Goal: Transaction & Acquisition: Book appointment/travel/reservation

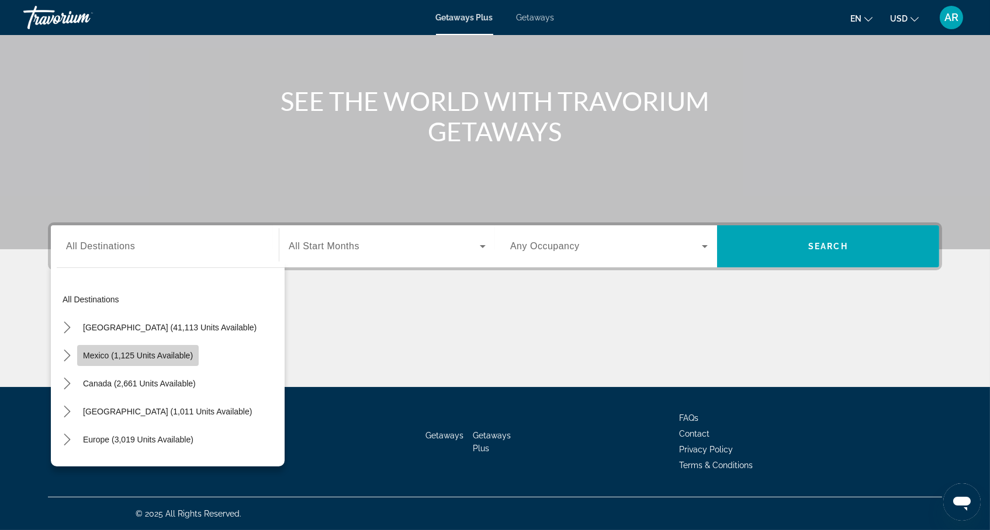
click at [152, 342] on span "Select destination: Mexico (1,125 units available)" at bounding box center [138, 356] width 122 height 28
type input "**********"
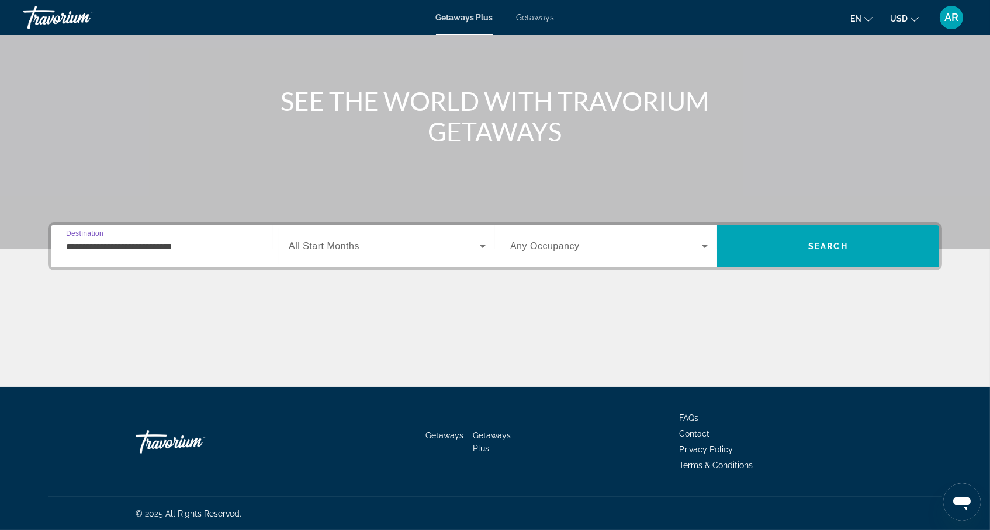
click at [453, 240] on div "Search widget" at bounding box center [387, 246] width 197 height 33
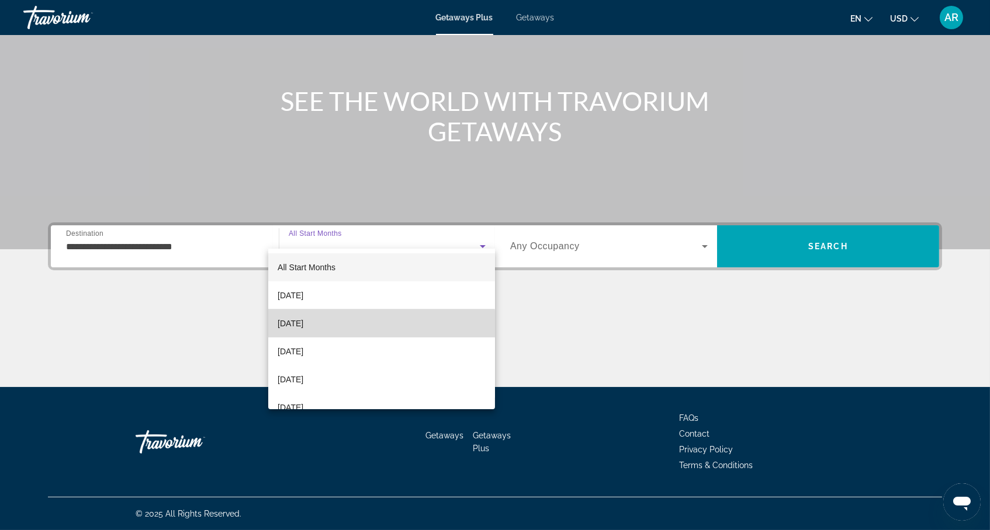
click at [344, 330] on mat-option "November 2025" at bounding box center [381, 324] width 227 height 28
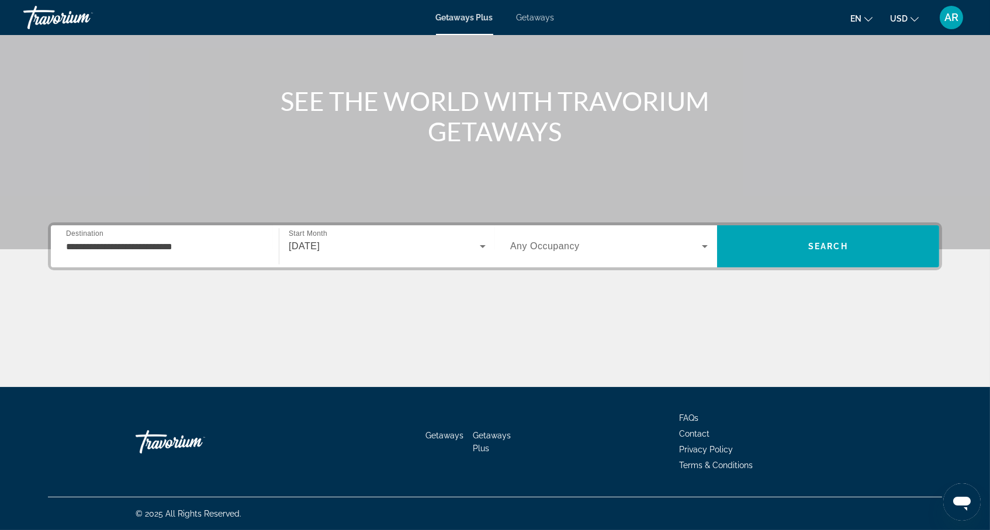
click at [615, 230] on div "Search widget" at bounding box center [608, 246] width 197 height 33
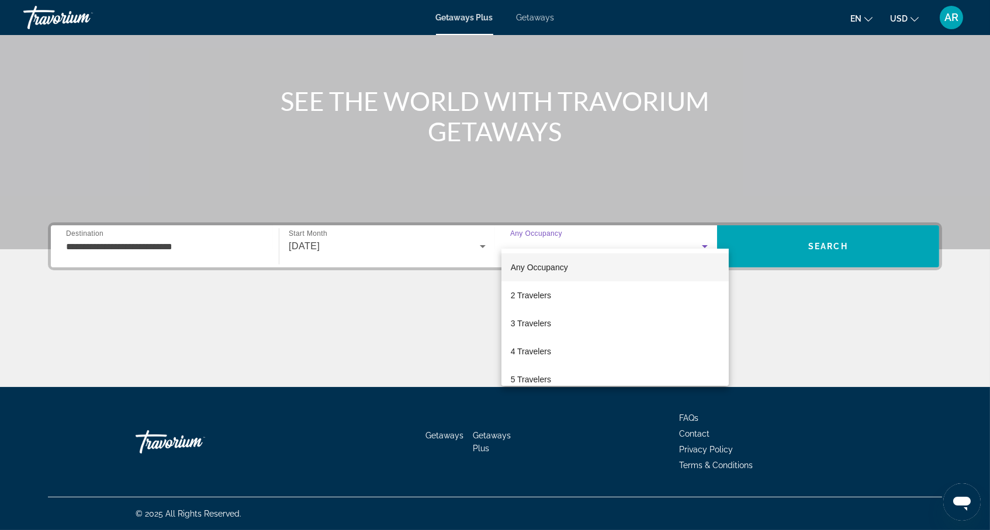
click at [544, 268] on span "Any Occupancy" at bounding box center [539, 267] width 57 height 9
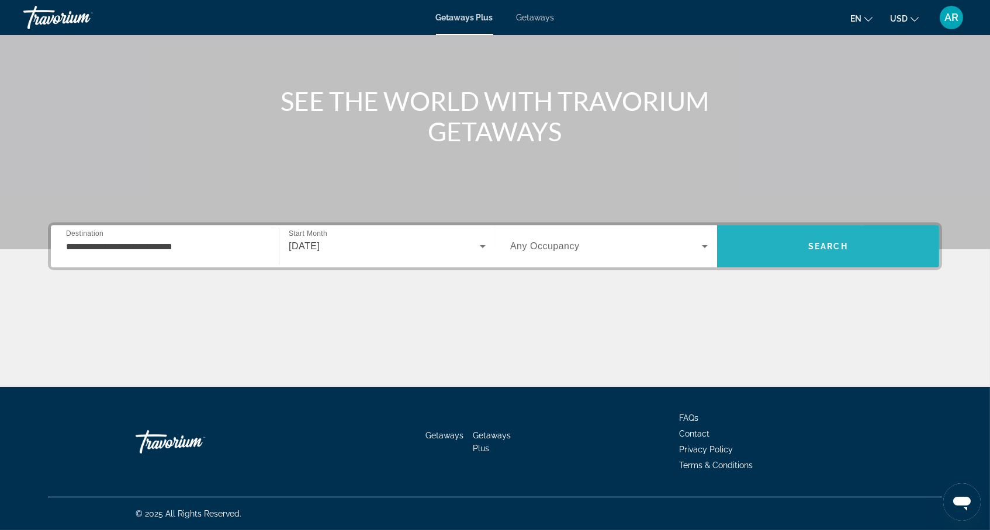
click at [876, 233] on span "Search" at bounding box center [828, 247] width 222 height 28
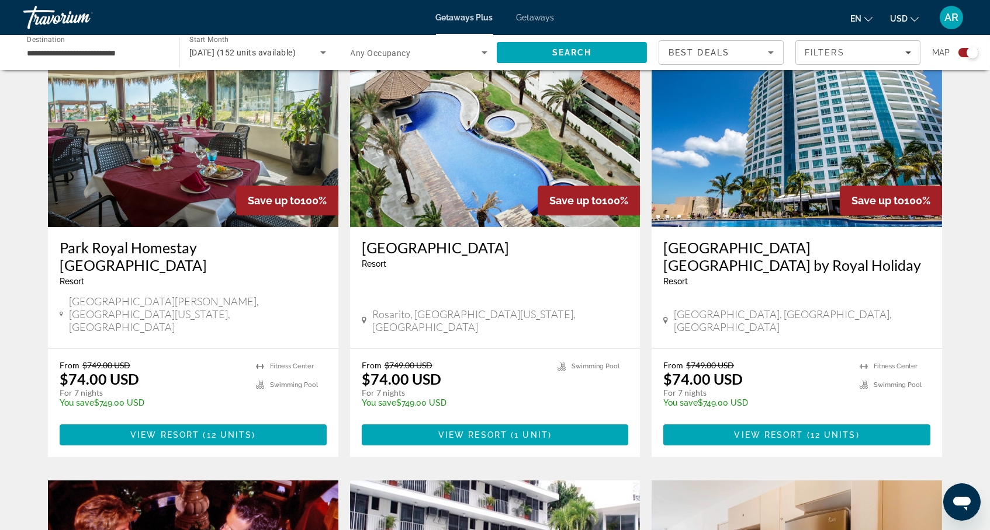
scroll to position [433, 0]
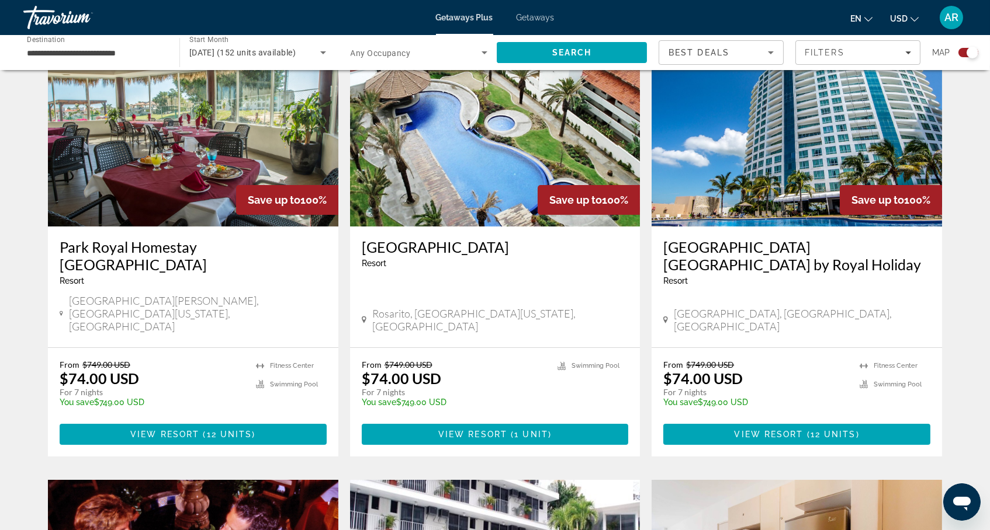
click at [894, 21] on span "USD" at bounding box center [899, 18] width 18 height 9
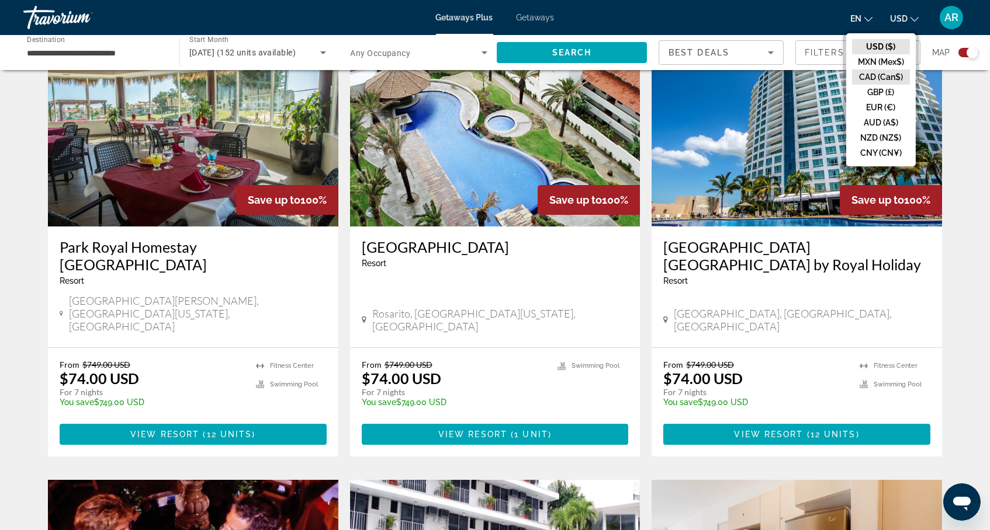
click at [883, 74] on button "CAD (Can$)" at bounding box center [881, 77] width 58 height 15
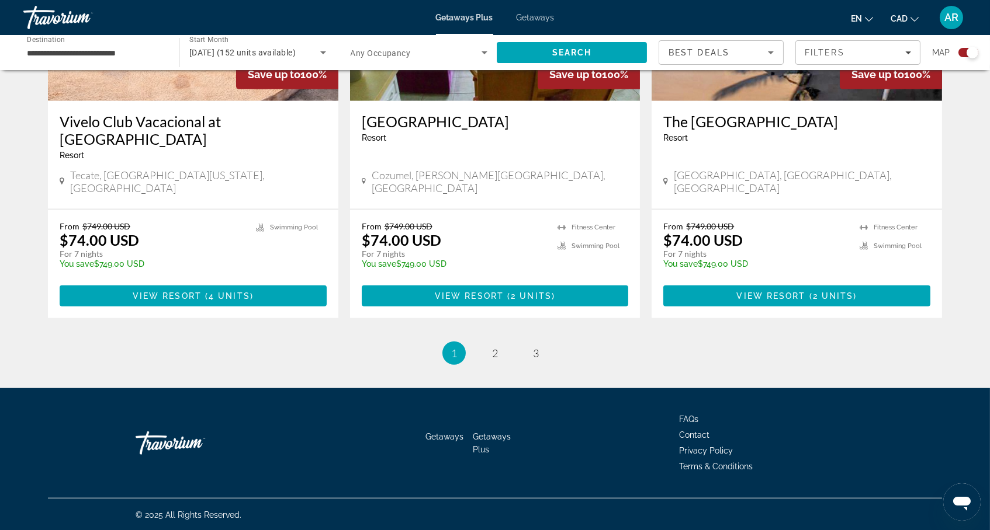
scroll to position [1837, 0]
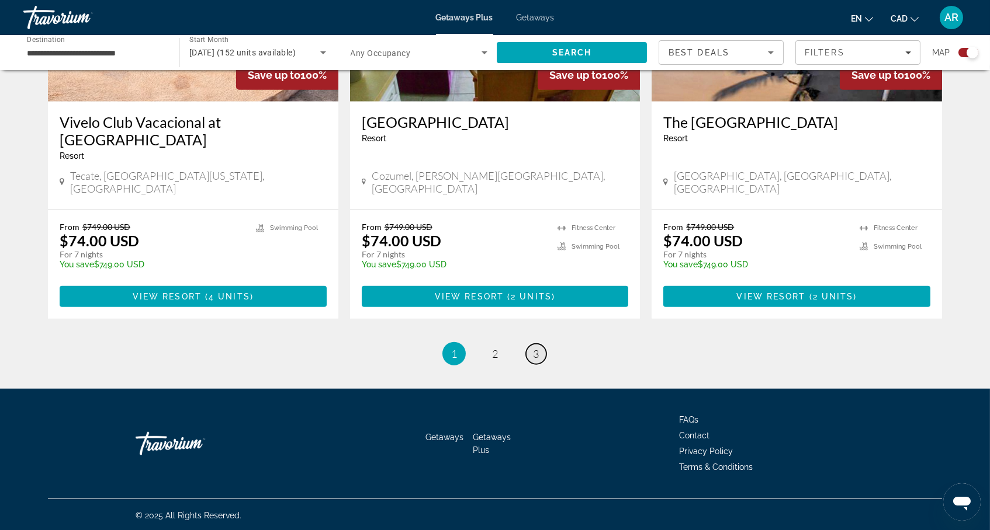
click at [538, 348] on span "3" at bounding box center [536, 354] width 6 height 13
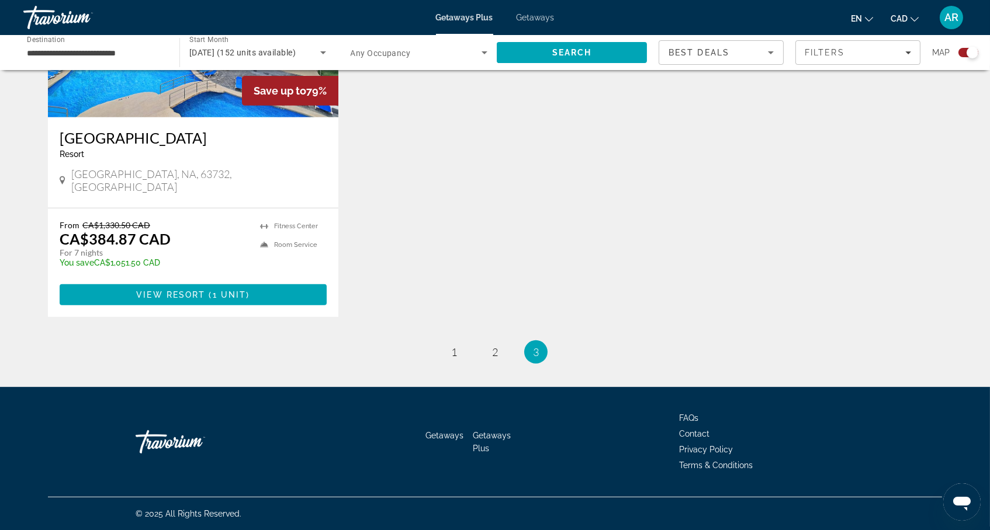
scroll to position [1002, 0]
click at [457, 346] on link "page 1" at bounding box center [454, 352] width 20 height 20
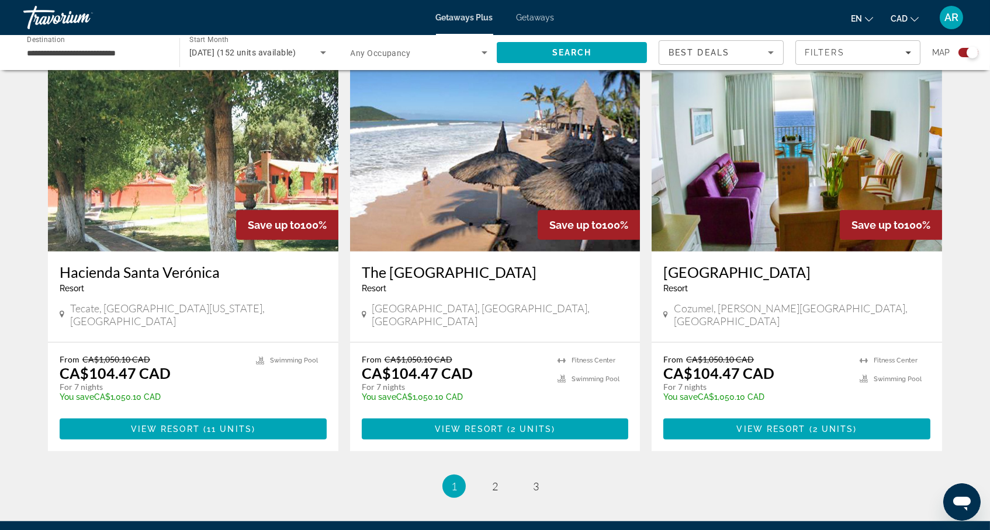
scroll to position [1688, 0]
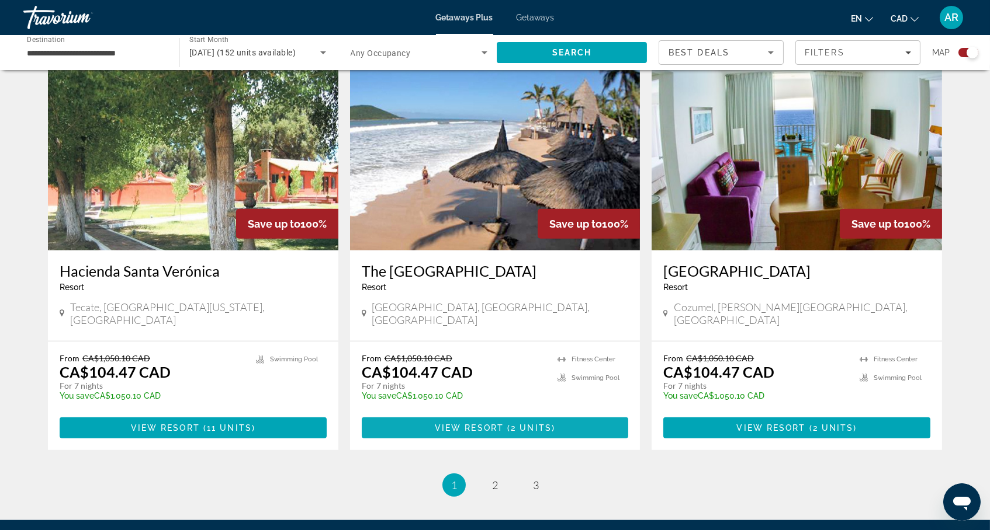
click at [476, 433] on span "View Resort" at bounding box center [469, 428] width 69 height 9
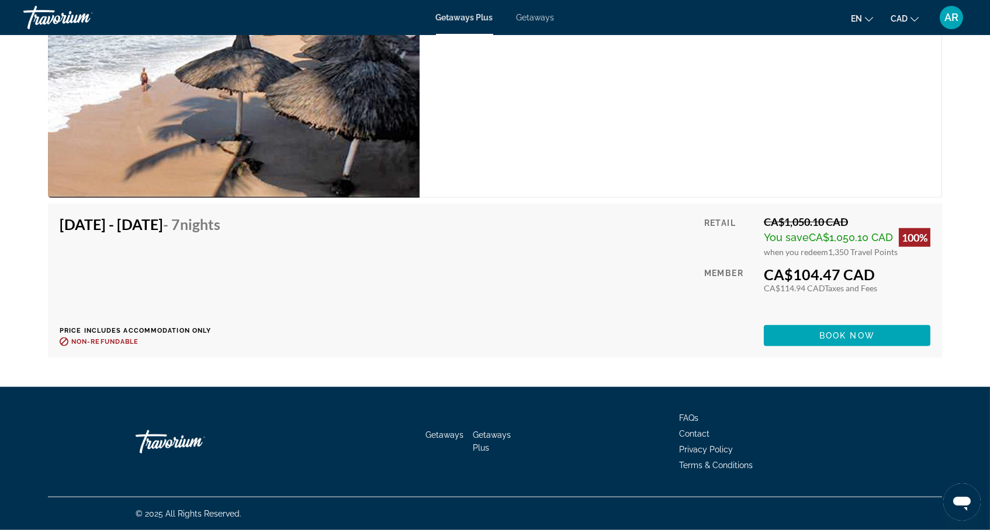
scroll to position [2686, 0]
click at [816, 341] on span "Main content" at bounding box center [847, 336] width 167 height 28
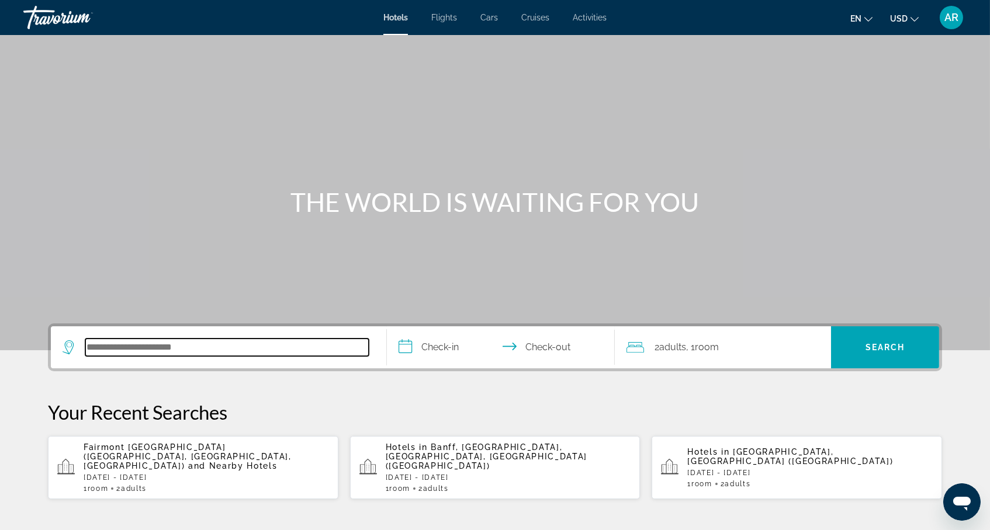
click at [157, 356] on input "Search hotel destination" at bounding box center [226, 348] width 283 height 18
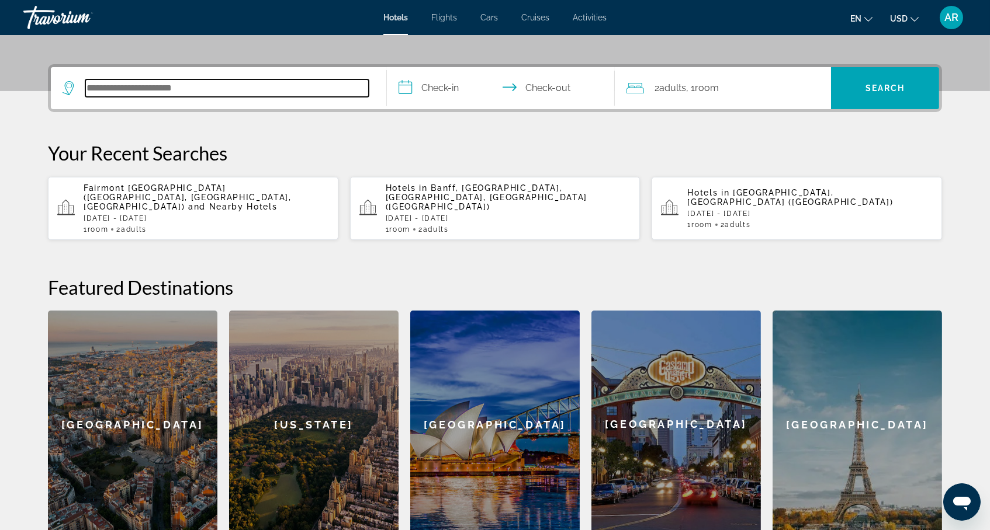
scroll to position [302, 0]
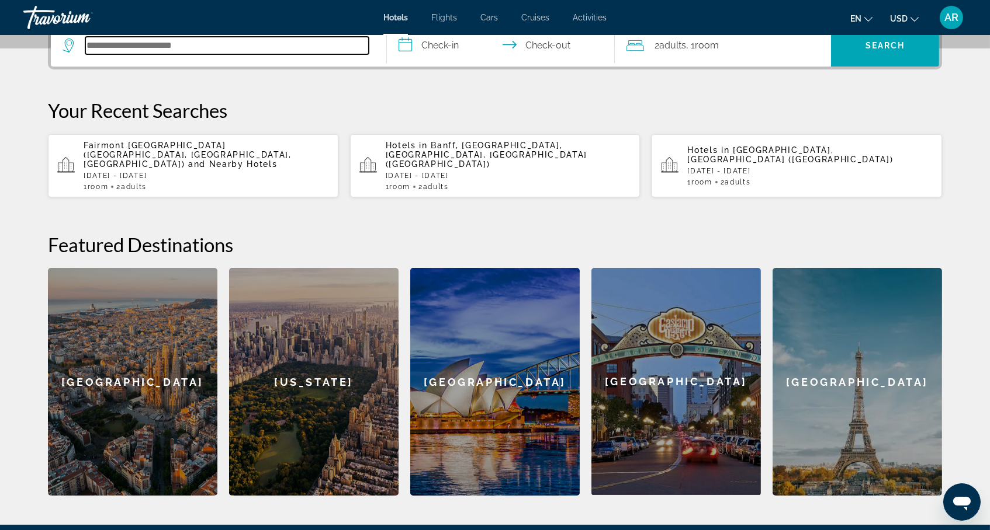
type input "*"
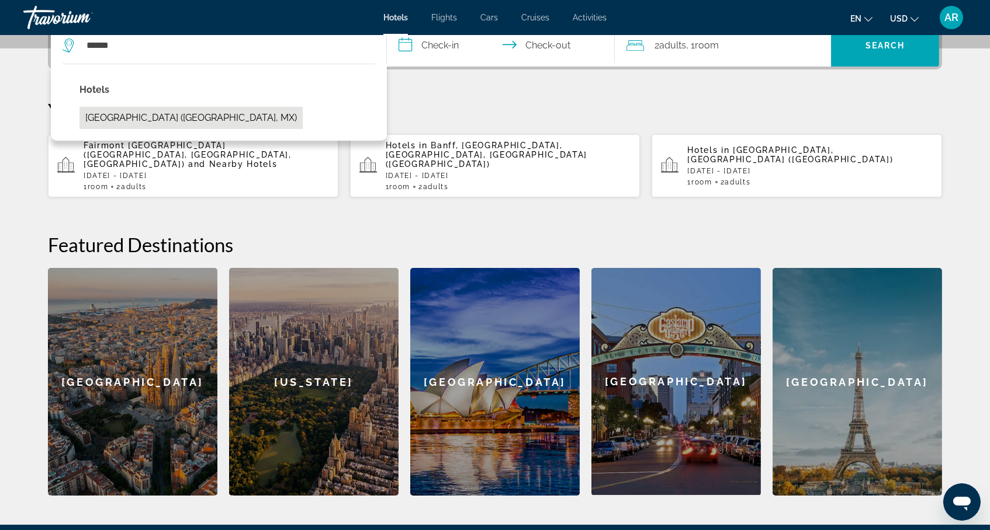
click at [164, 129] on button "[GEOGRAPHIC_DATA] ([GEOGRAPHIC_DATA], MX)" at bounding box center [190, 118] width 223 height 22
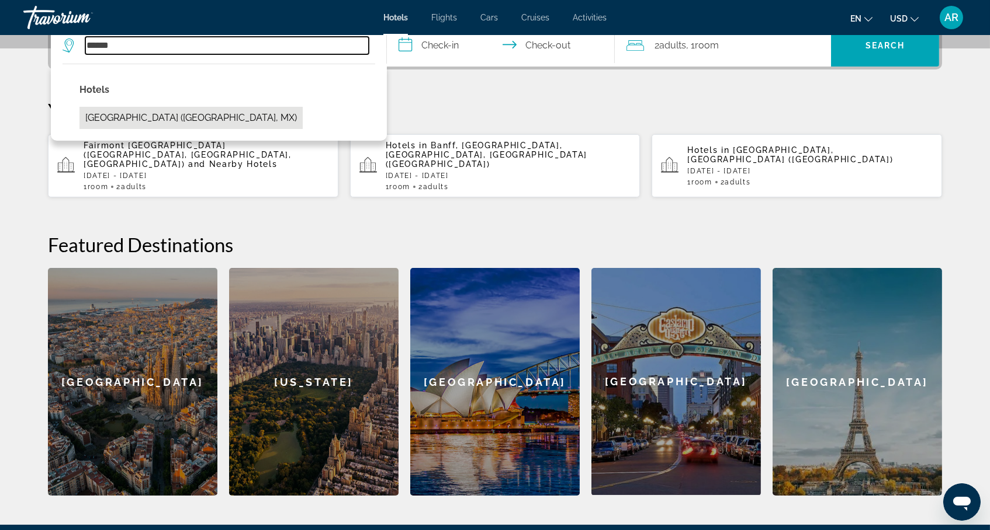
type input "**********"
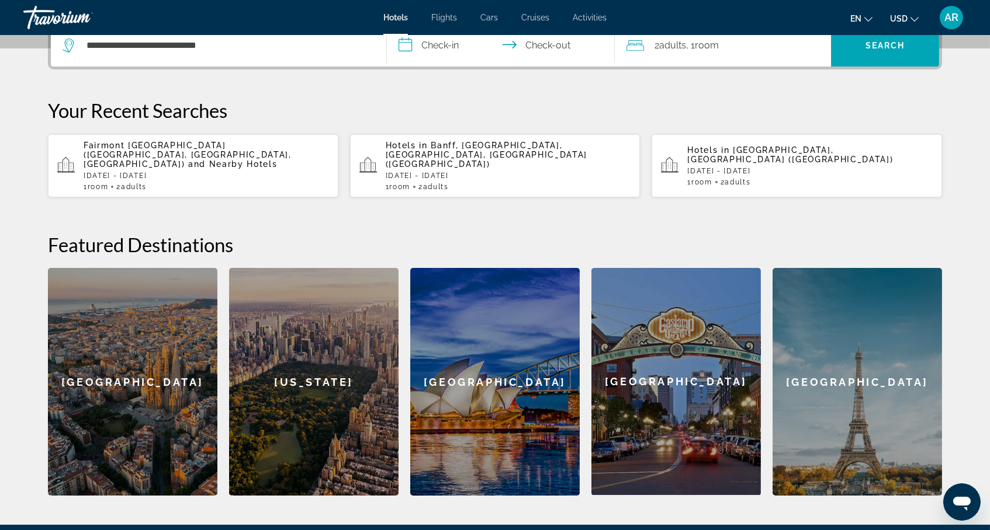
click at [442, 68] on input "**********" at bounding box center [503, 48] width 233 height 46
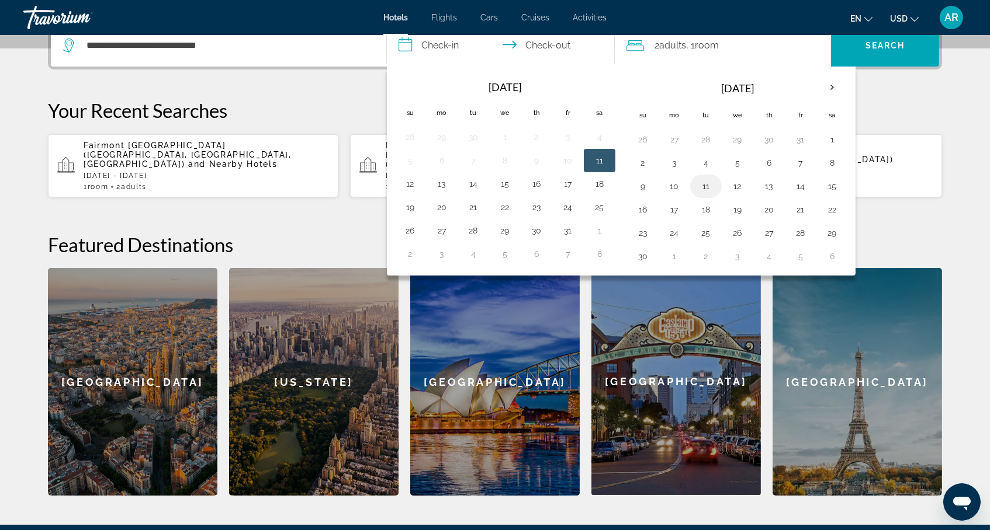
click at [711, 195] on button "11" at bounding box center [705, 186] width 19 height 16
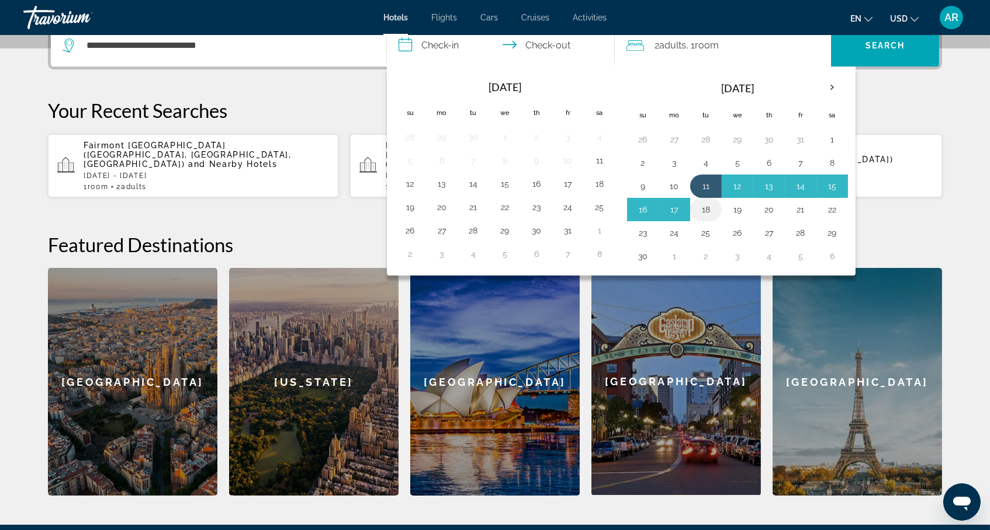
click at [707, 218] on button "18" at bounding box center [705, 210] width 19 height 16
type input "**********"
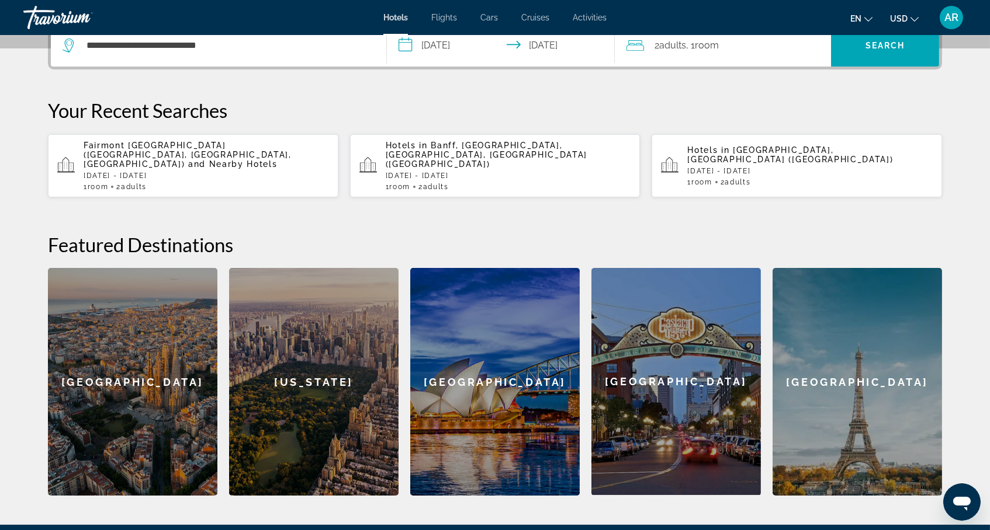
click at [707, 53] on div "2 Adult Adults , 1 Room rooms" at bounding box center [728, 46] width 204 height 42
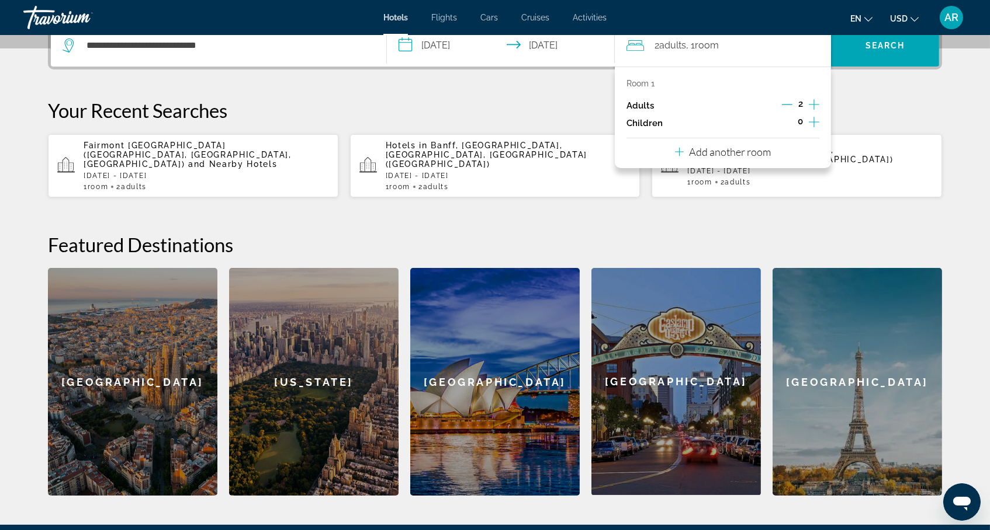
click at [792, 110] on icon "Decrement adults" at bounding box center [787, 104] width 11 height 11
click at [819, 129] on icon "Increment children" at bounding box center [814, 122] width 11 height 14
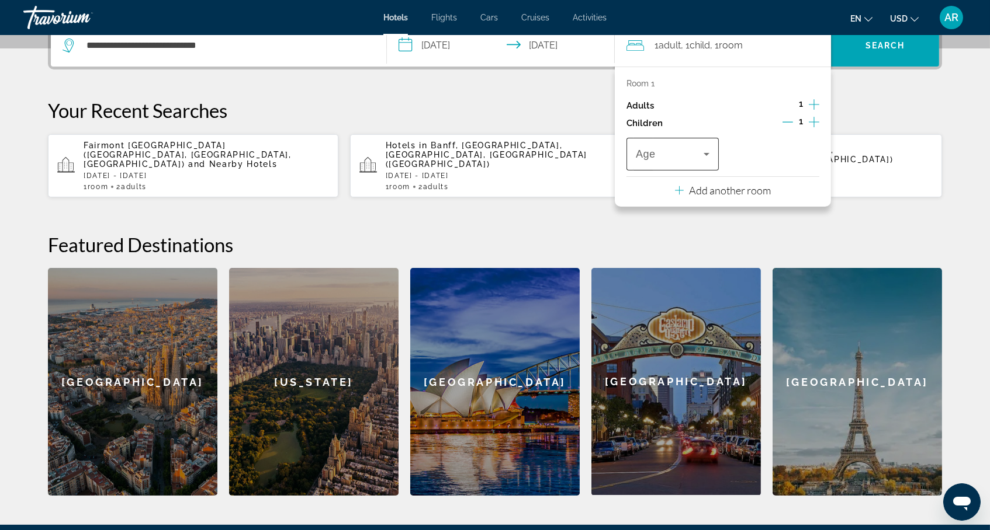
click at [712, 161] on icon "Travelers: 1 adult, 1 child" at bounding box center [706, 154] width 14 height 14
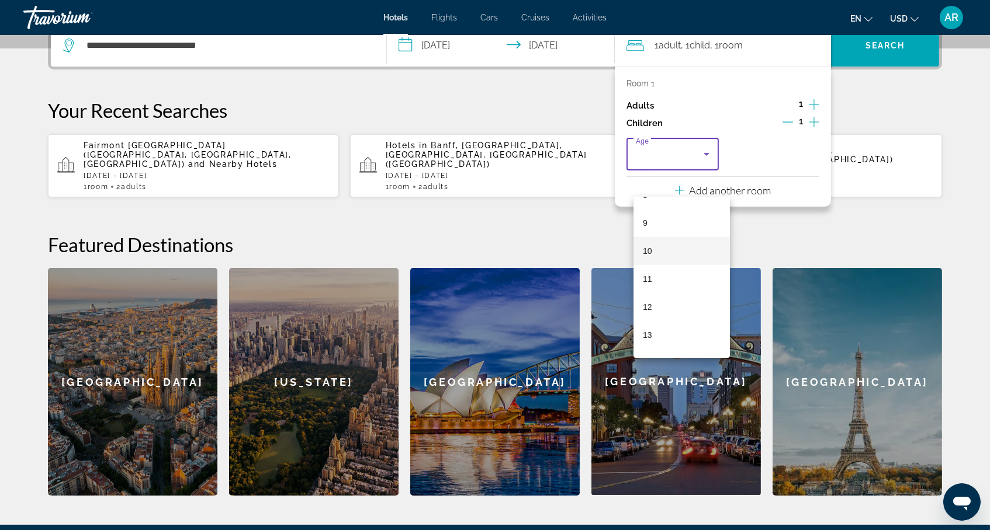
scroll to position [247, 0]
click at [671, 279] on mat-option "11" at bounding box center [681, 278] width 96 height 28
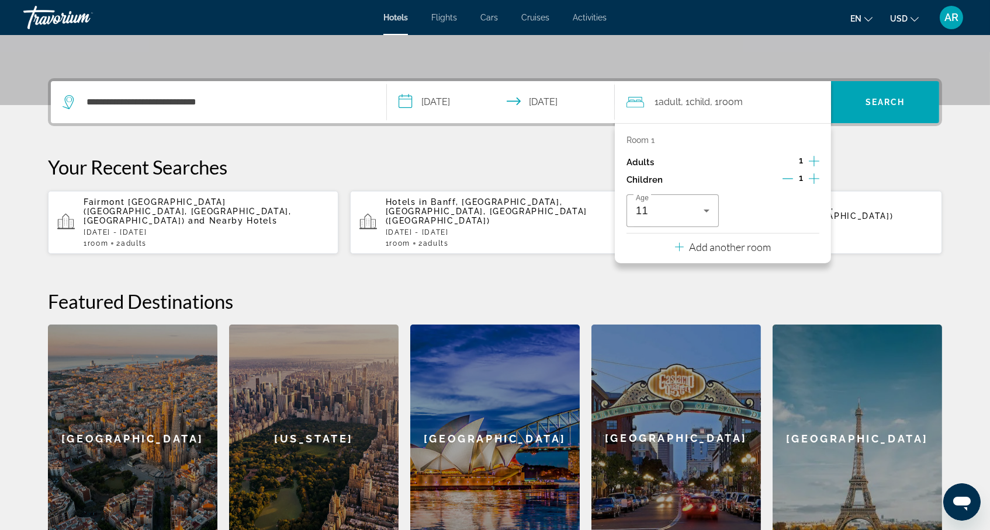
scroll to position [244, 0]
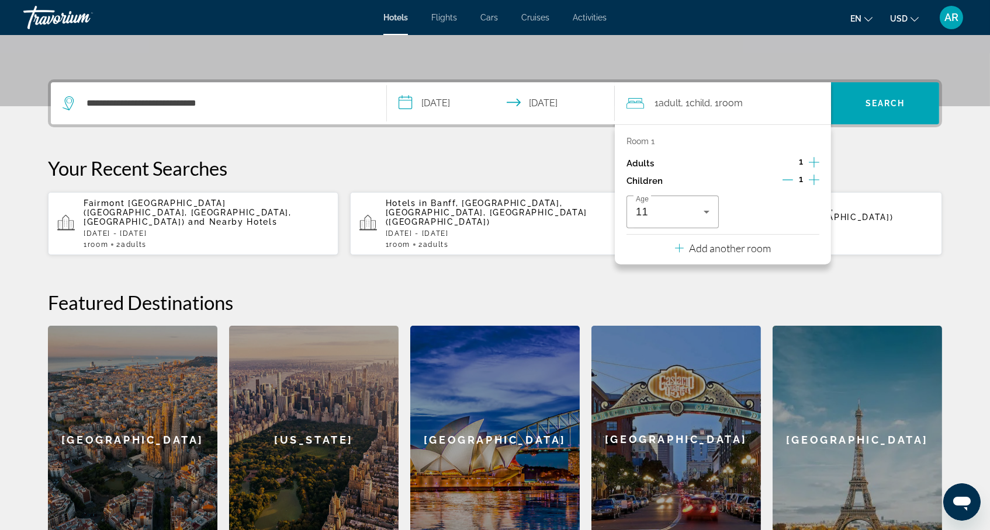
click at [816, 124] on div "1 Adult Adults , 1 Child Children , 1 Room rooms" at bounding box center [728, 103] width 204 height 42
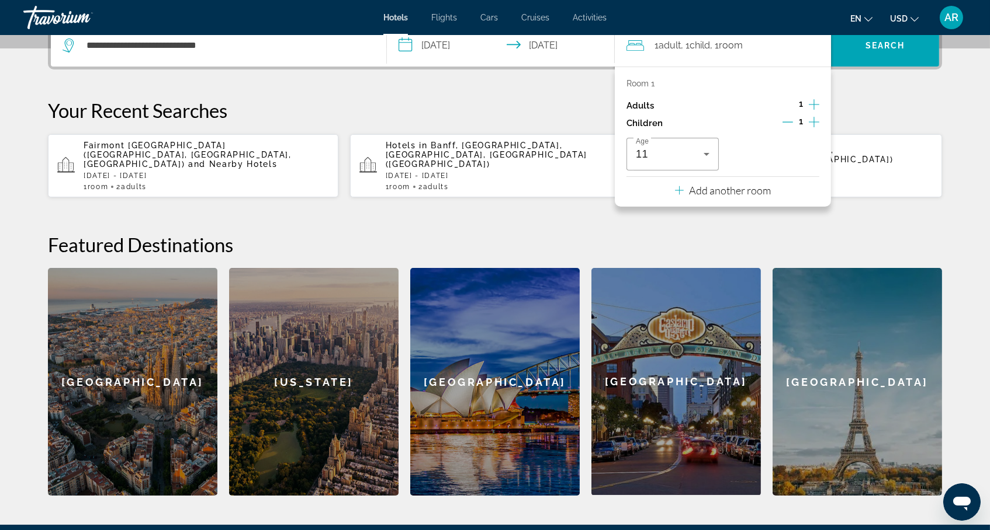
click at [917, 148] on div "Your Recent Searches [GEOGRAPHIC_DATA] ([GEOGRAPHIC_DATA], [GEOGRAPHIC_DATA], […" at bounding box center [495, 148] width 894 height 99
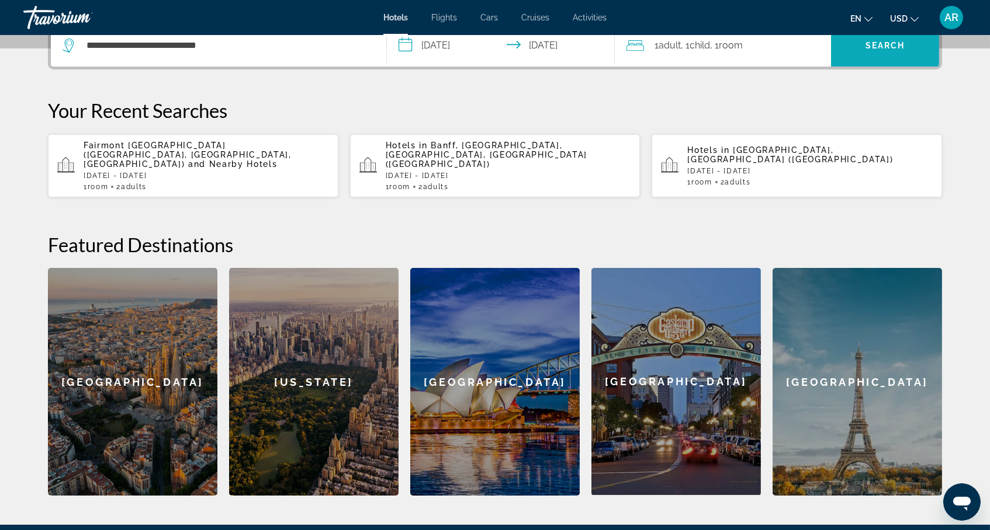
click at [906, 60] on span "Search" at bounding box center [885, 46] width 108 height 28
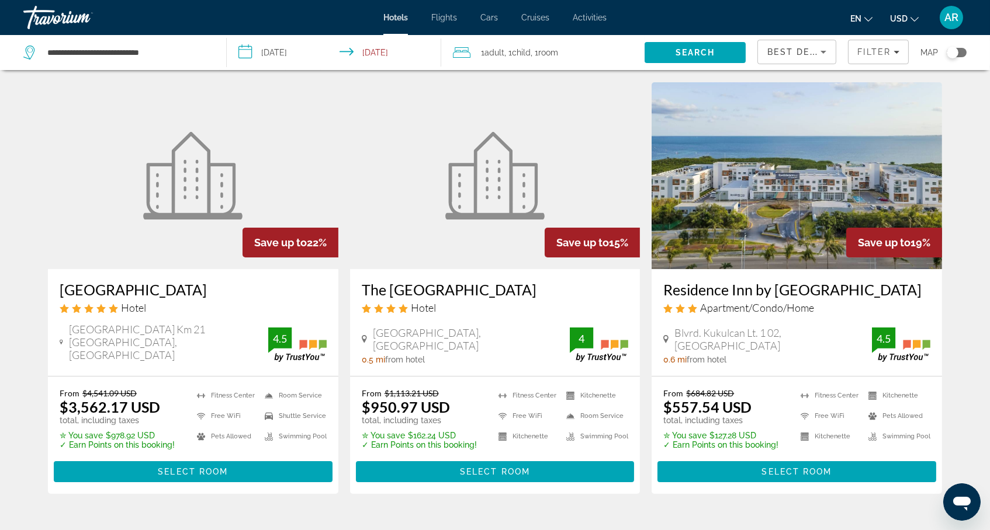
scroll to position [28, 0]
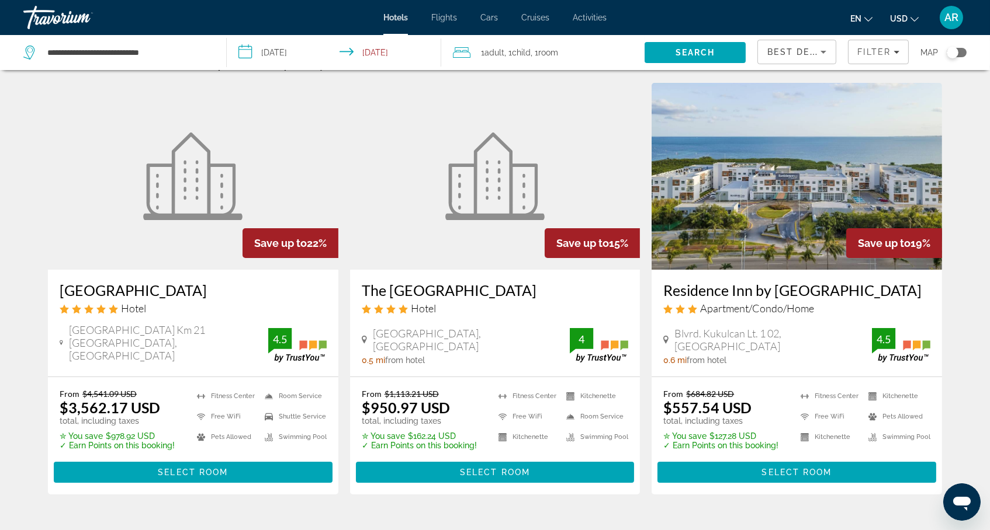
click at [900, 18] on span "USD" at bounding box center [899, 18] width 18 height 9
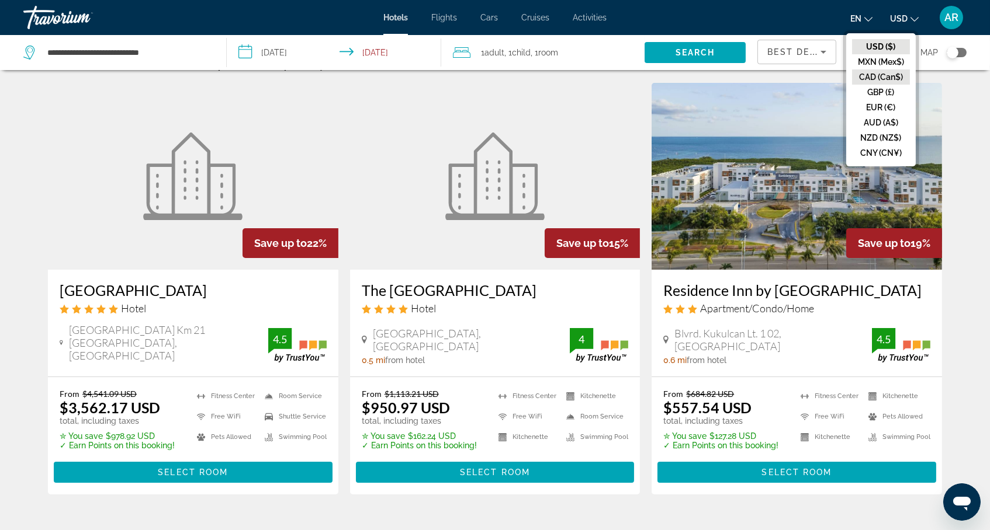
click at [876, 81] on button "CAD (Can$)" at bounding box center [881, 77] width 58 height 15
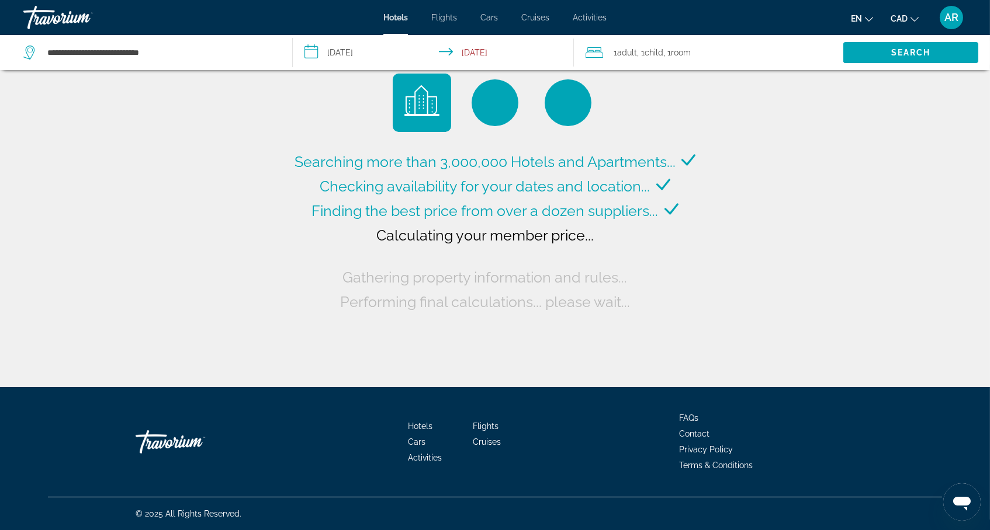
scroll to position [-1, 0]
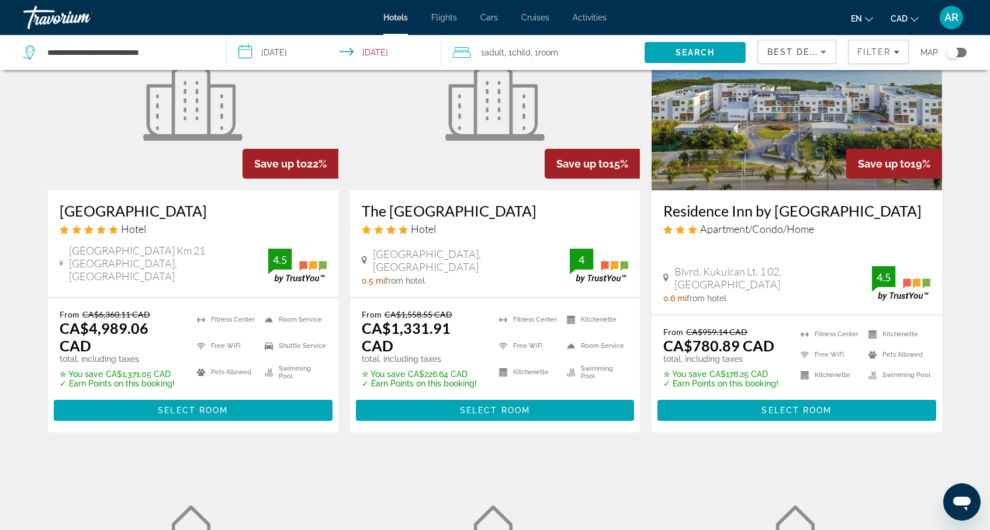
scroll to position [109, 0]
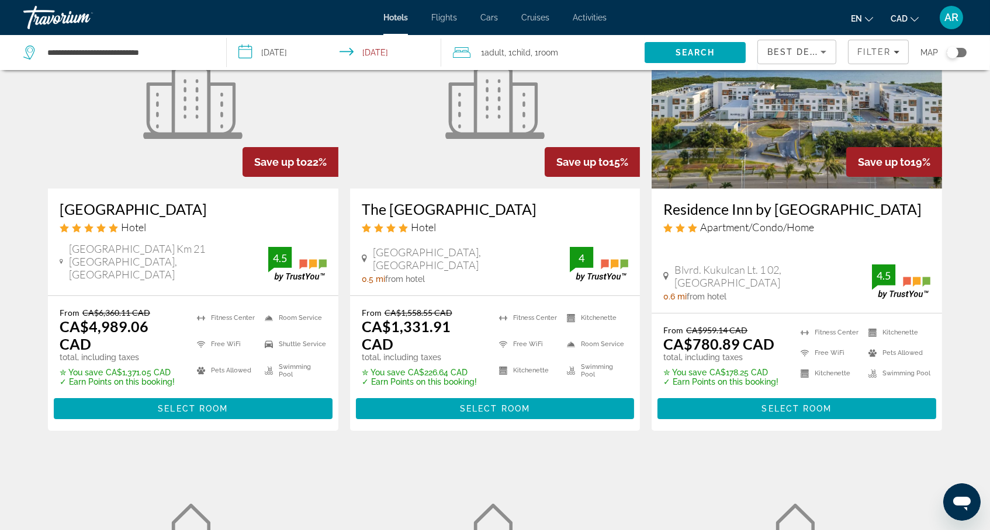
drag, startPoint x: 32, startPoint y: 225, endPoint x: 162, endPoint y: 221, distance: 130.3
click at [162, 221] on div "[GEOGRAPHIC_DATA] Hotel [GEOGRAPHIC_DATA] Km 21 [GEOGRAPHIC_DATA], [GEOGRAPHIC_…" at bounding box center [193, 242] width 290 height 107
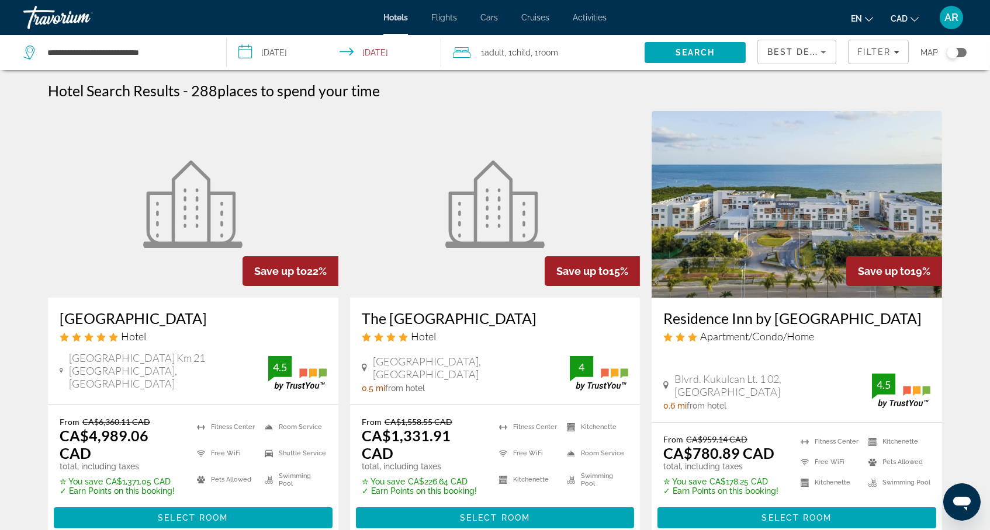
scroll to position [0, 0]
